Goal: Information Seeking & Learning: Find specific fact

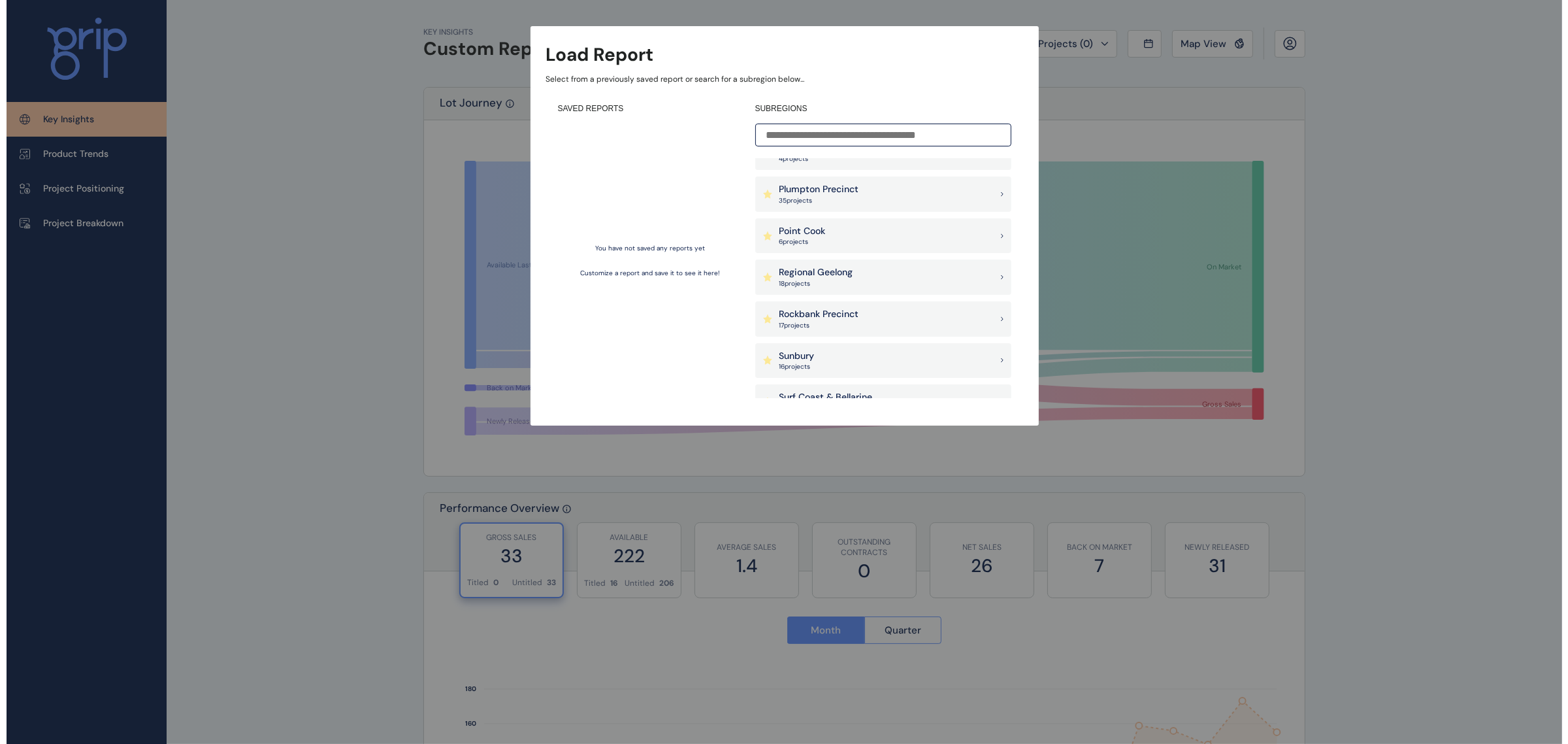
scroll to position [1416, 0]
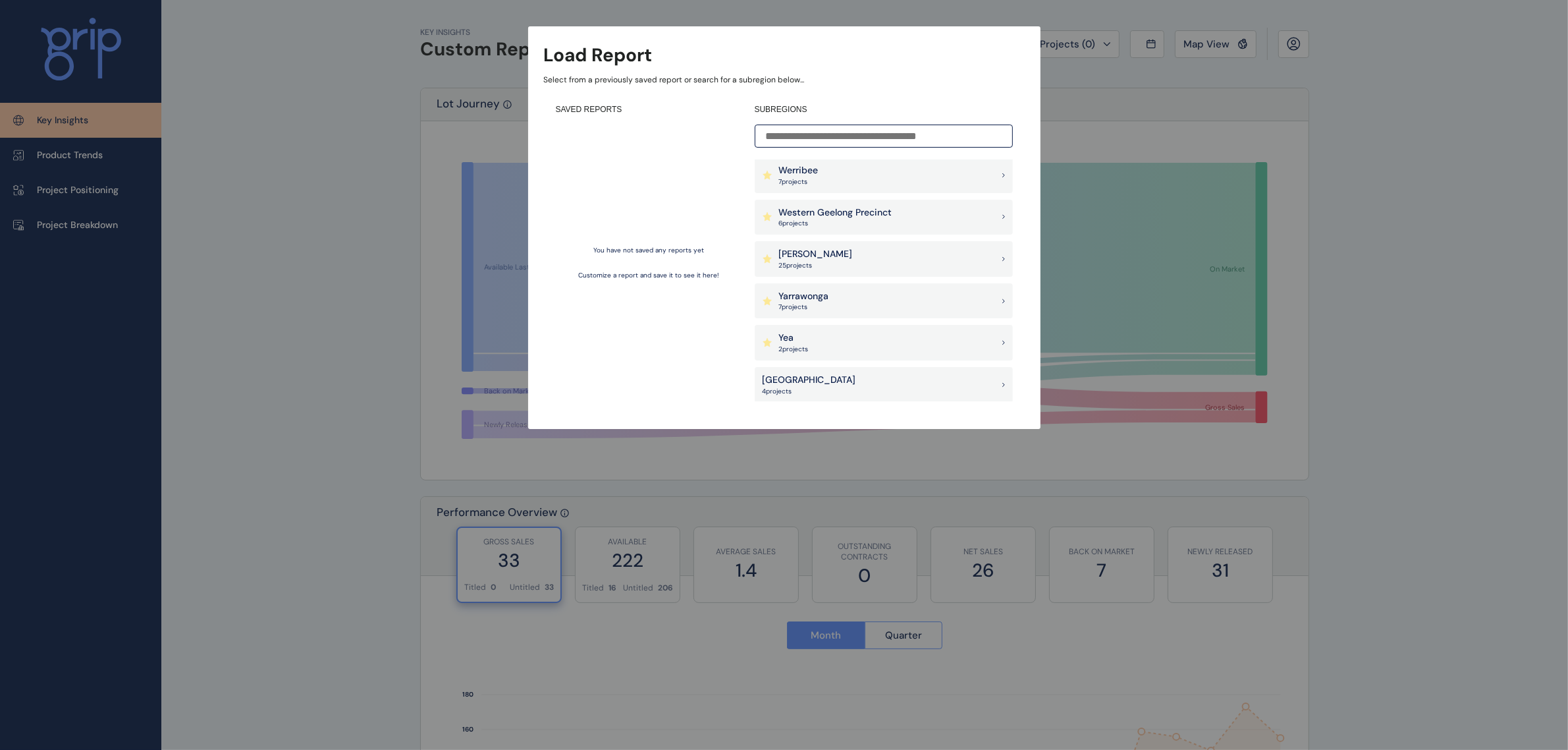
click at [865, 248] on div "[PERSON_NAME] 25 project s" at bounding box center [883, 259] width 258 height 36
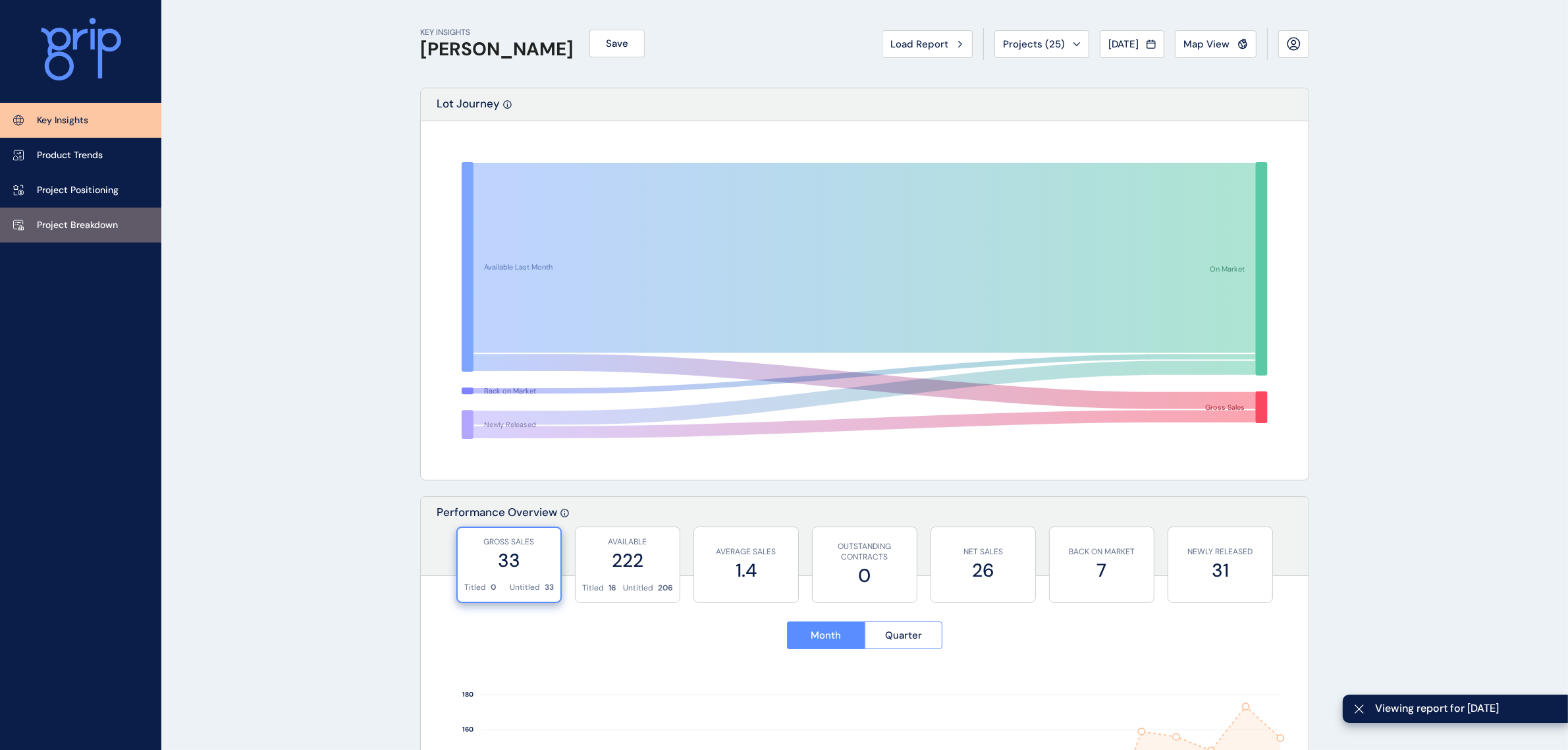
click at [68, 236] on link "Project Breakdown" at bounding box center [81, 225] width 162 height 35
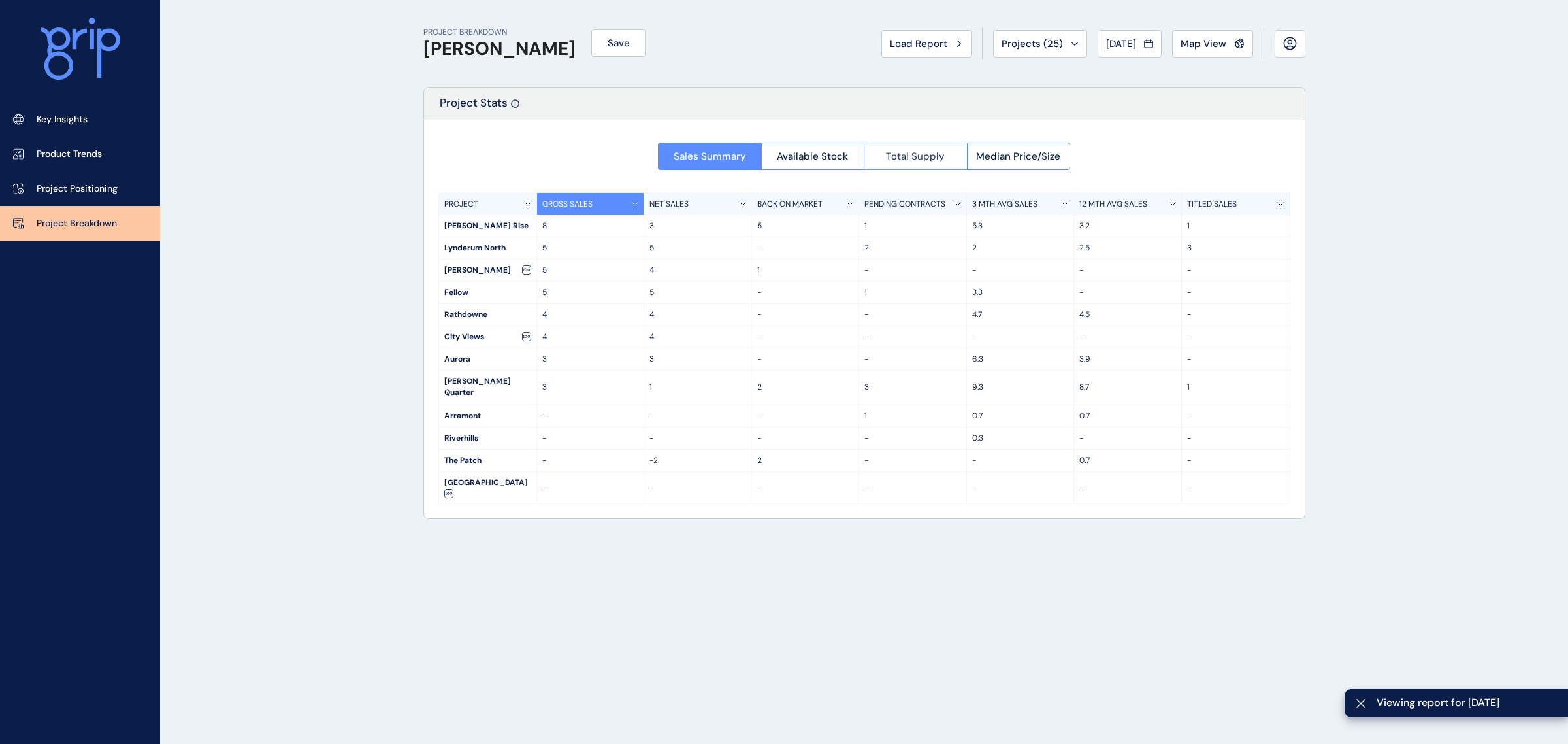
click at [895, 158] on span "Total Supply" at bounding box center [915, 156] width 59 height 13
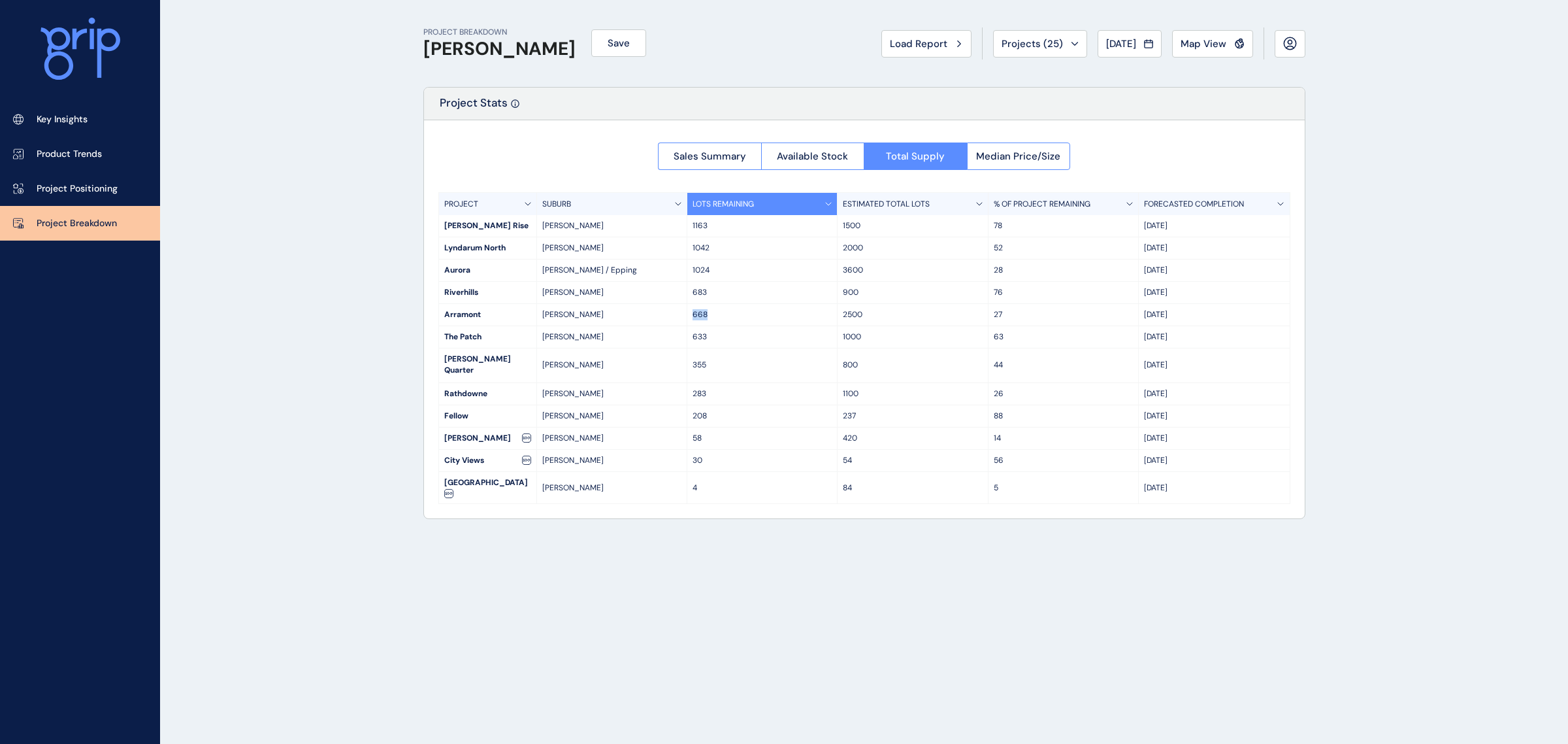
drag, startPoint x: 690, startPoint y: 315, endPoint x: 729, endPoint y: 312, distance: 39.1
click at [729, 312] on div "668" at bounding box center [763, 314] width 150 height 21
click at [729, 312] on p "668" at bounding box center [762, 315] width 139 height 11
